Goal: Download file/media

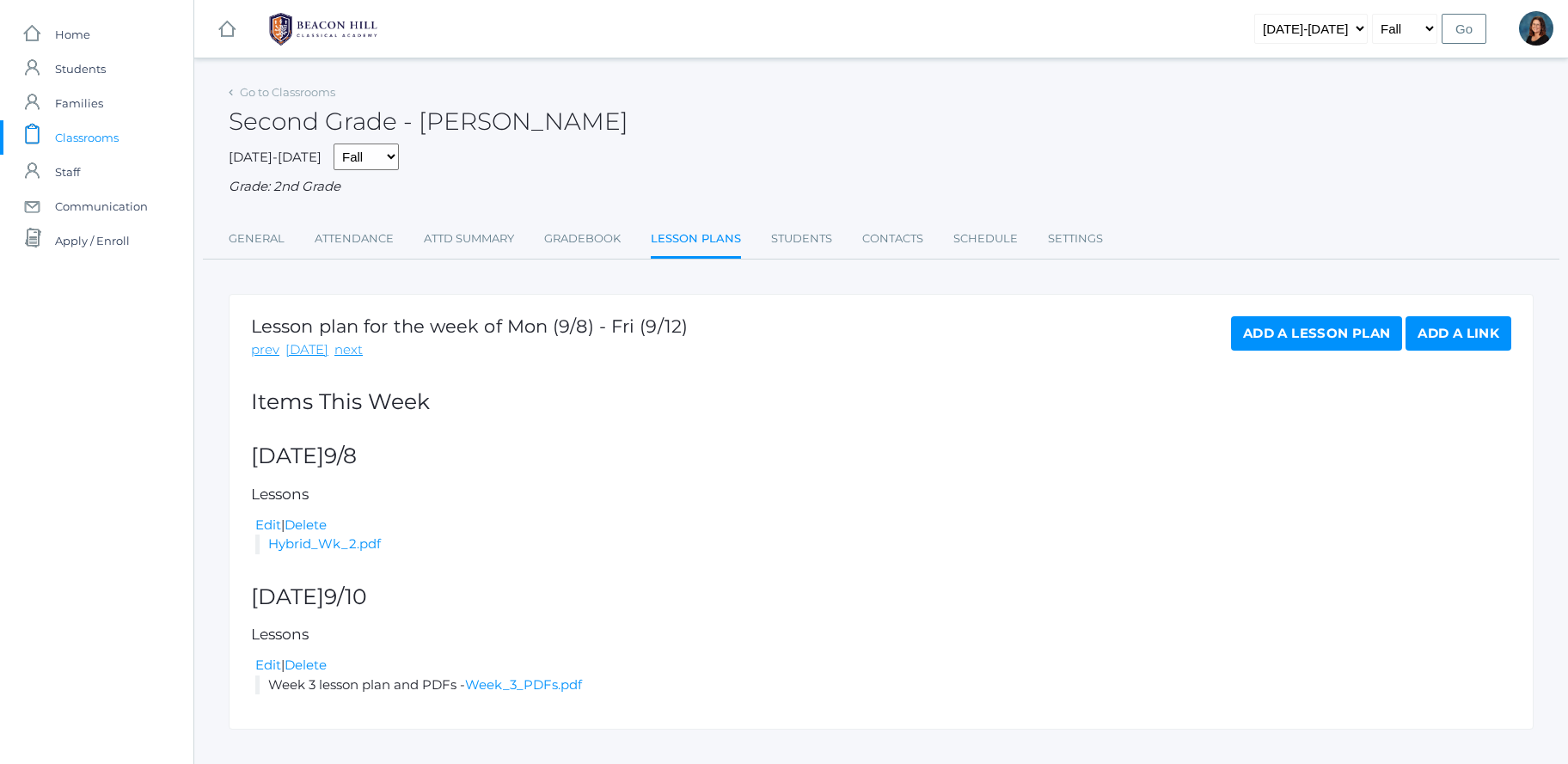
click at [235, 34] on rect at bounding box center [227, 29] width 21 height 21
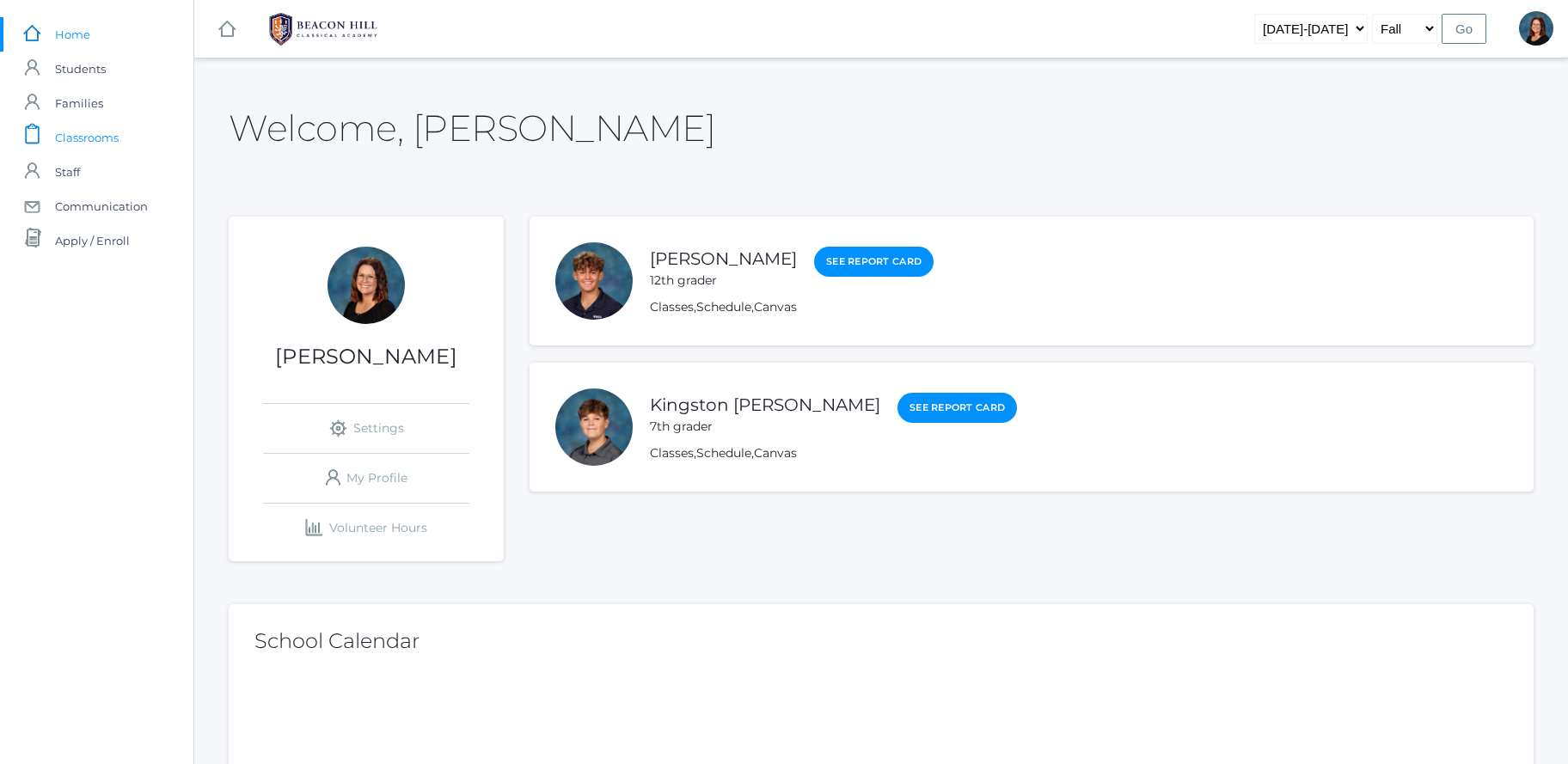
click at [90, 140] on span "Classrooms" at bounding box center [87, 138] width 64 height 35
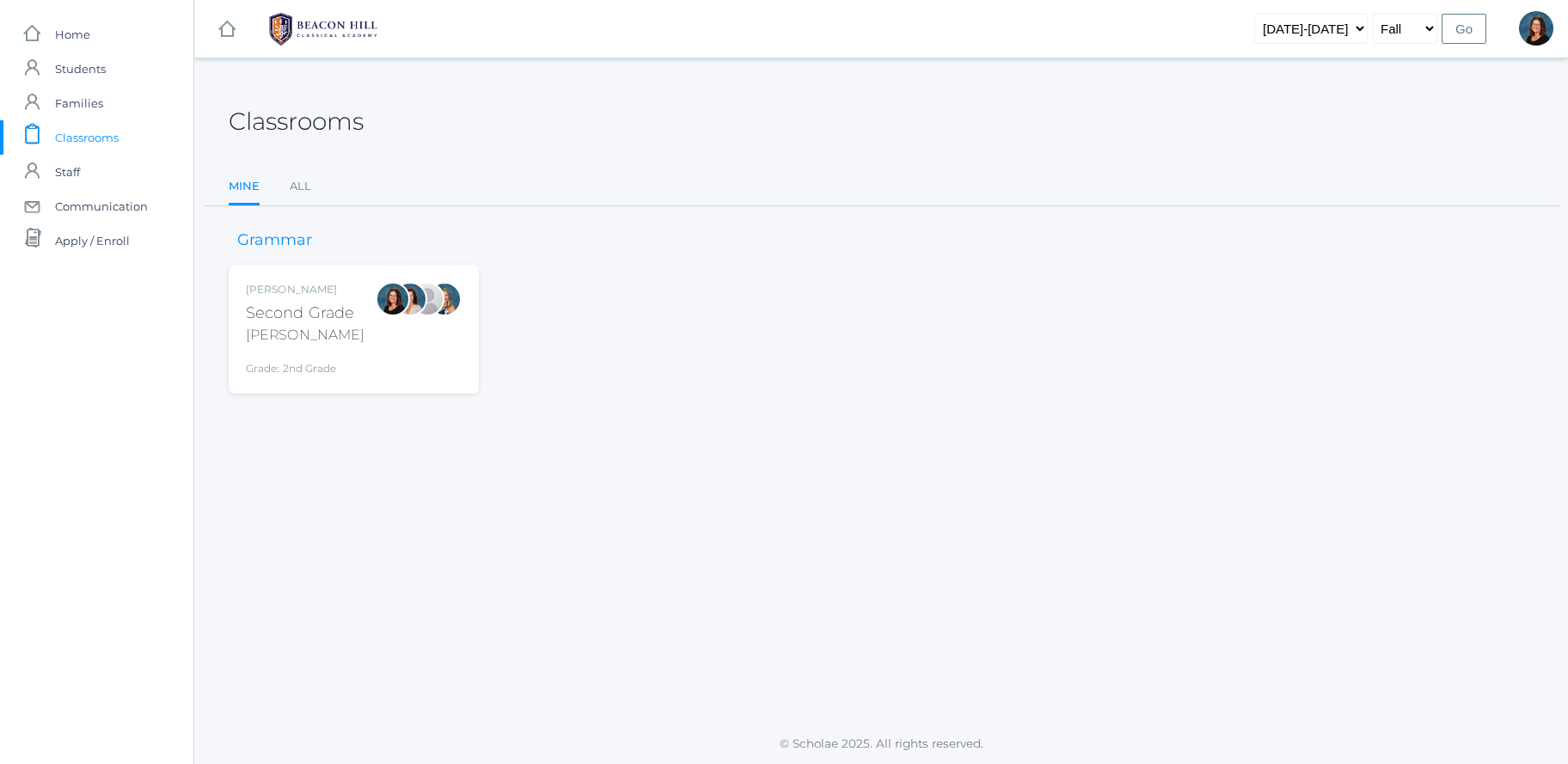
click at [327, 282] on div "[PERSON_NAME]" at bounding box center [305, 289] width 119 height 15
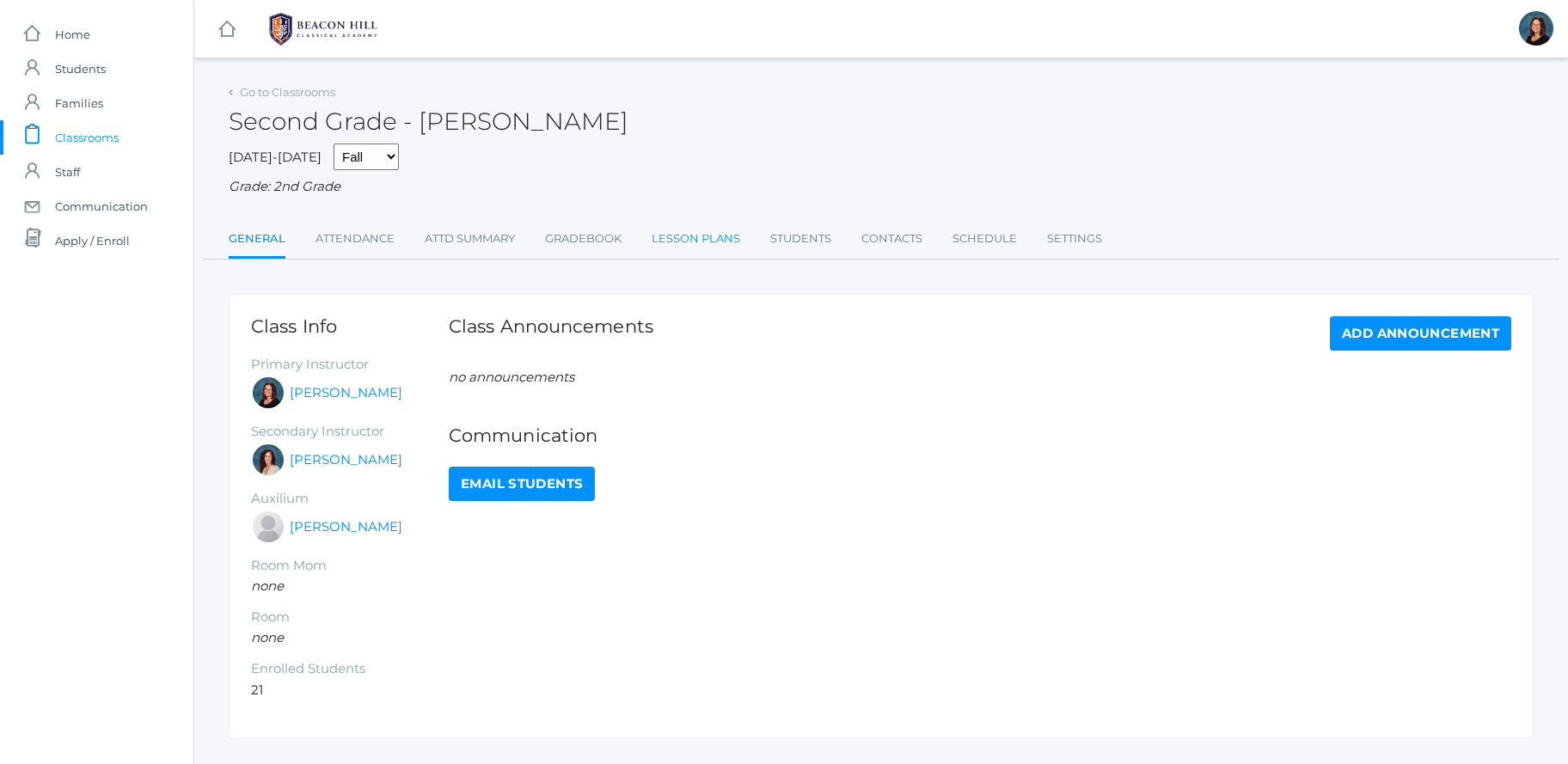
click at [698, 237] on link "Lesson Plans" at bounding box center [696, 238] width 89 height 35
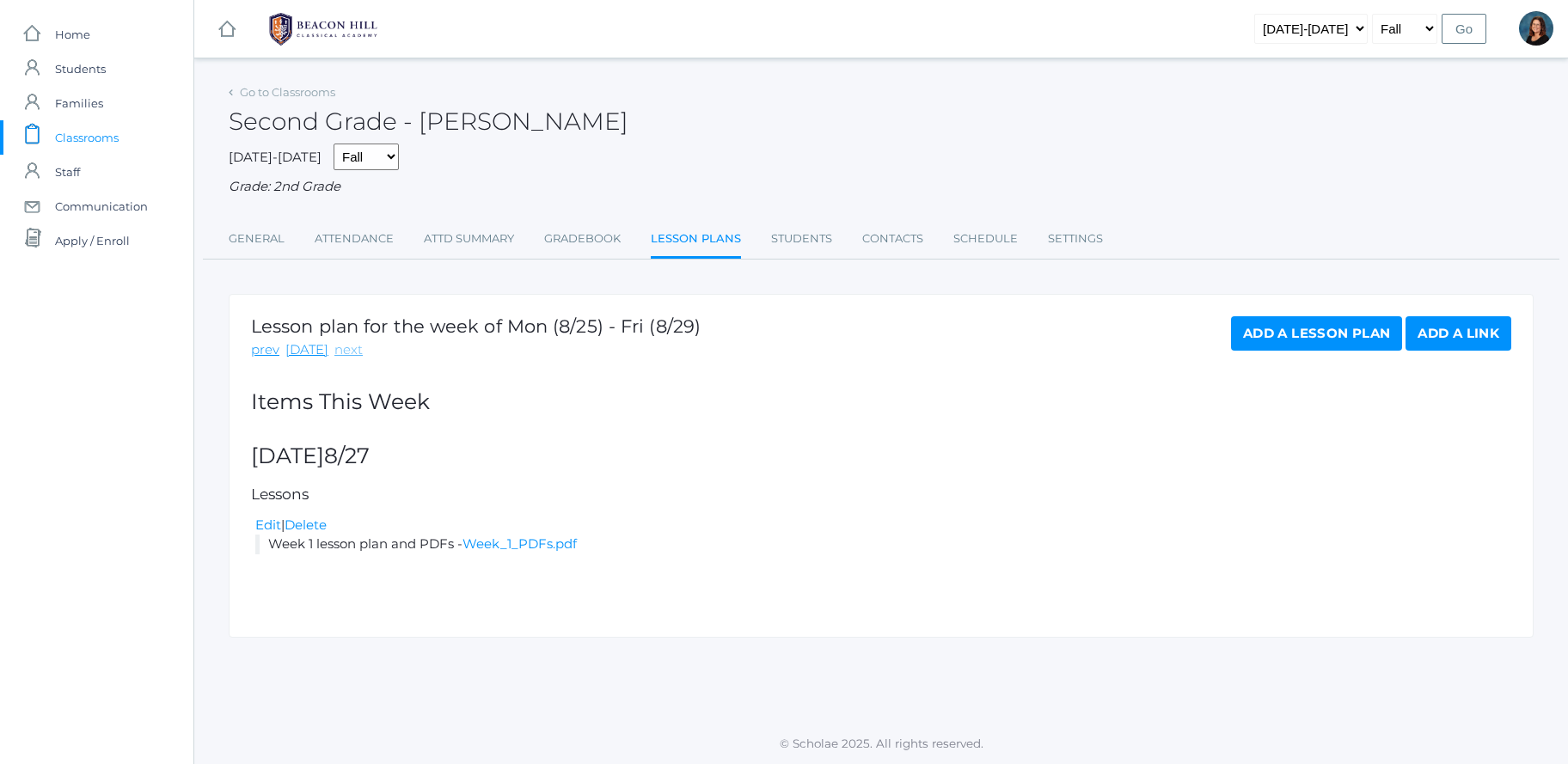
click at [345, 351] on link "next" at bounding box center [349, 349] width 28 height 20
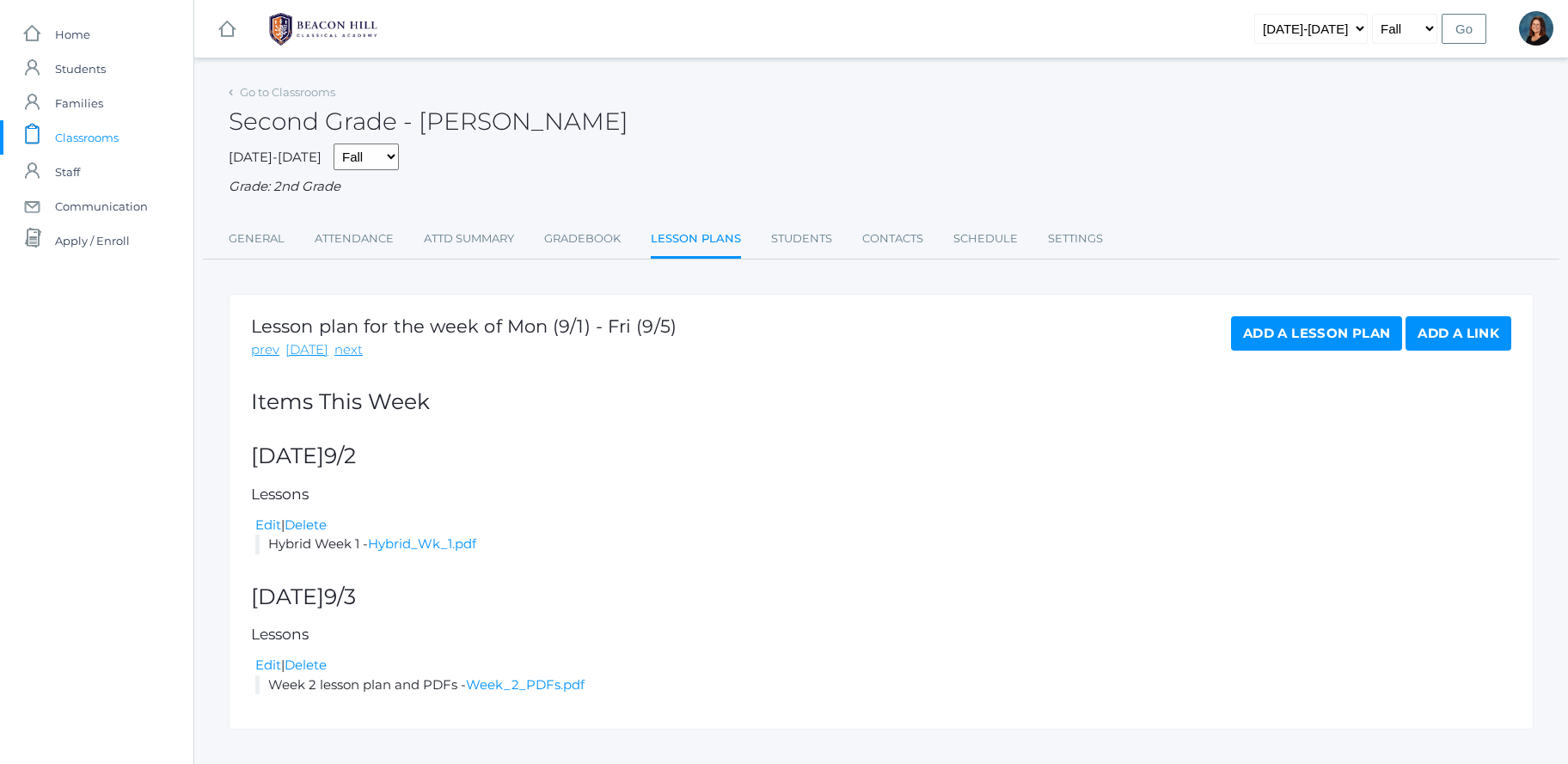
click at [345, 351] on link "next" at bounding box center [349, 349] width 28 height 20
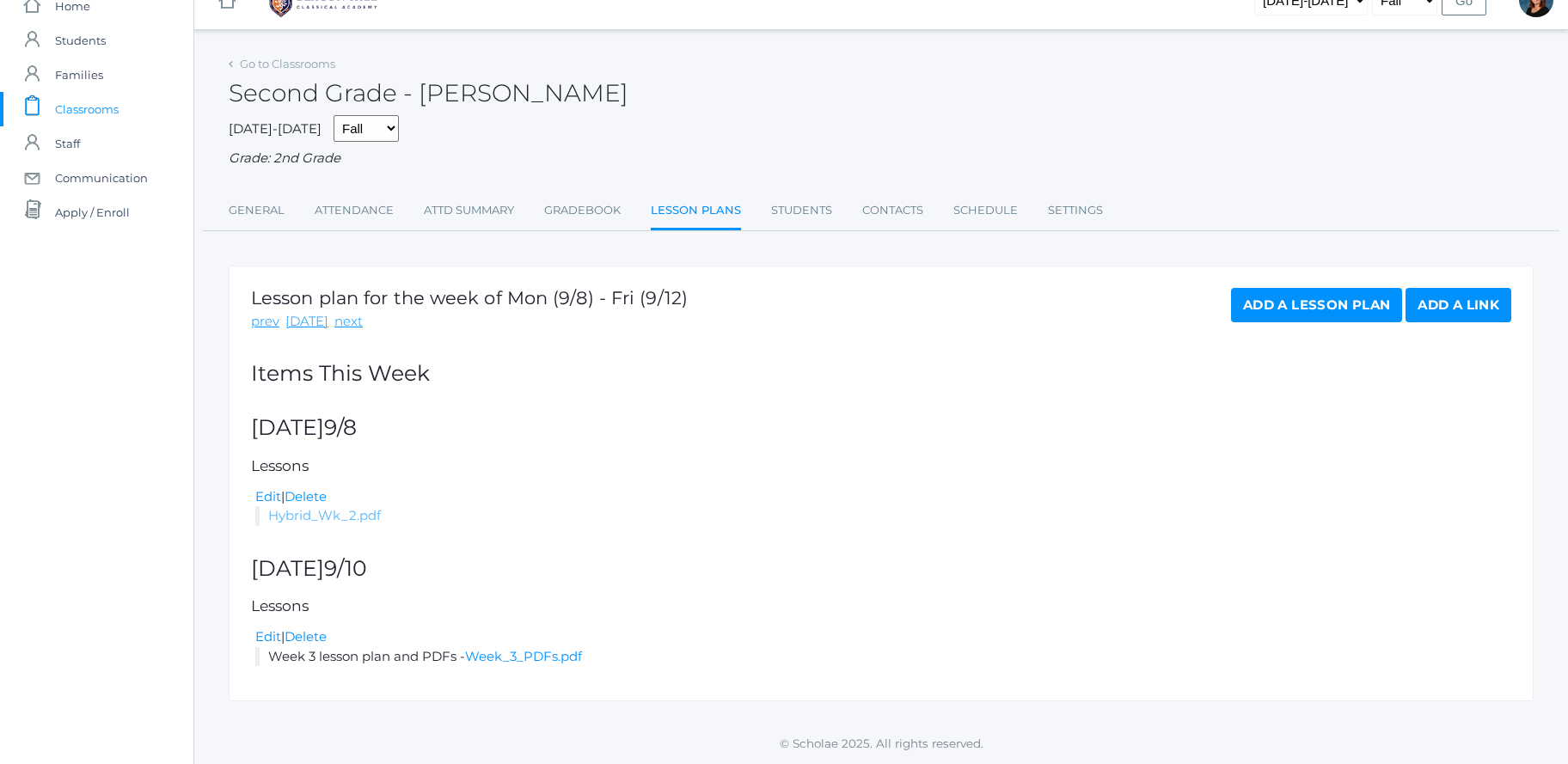
click at [301, 519] on link "Hybrid_Wk_2.pdf" at bounding box center [325, 514] width 113 height 16
